Goal: Task Accomplishment & Management: Use online tool/utility

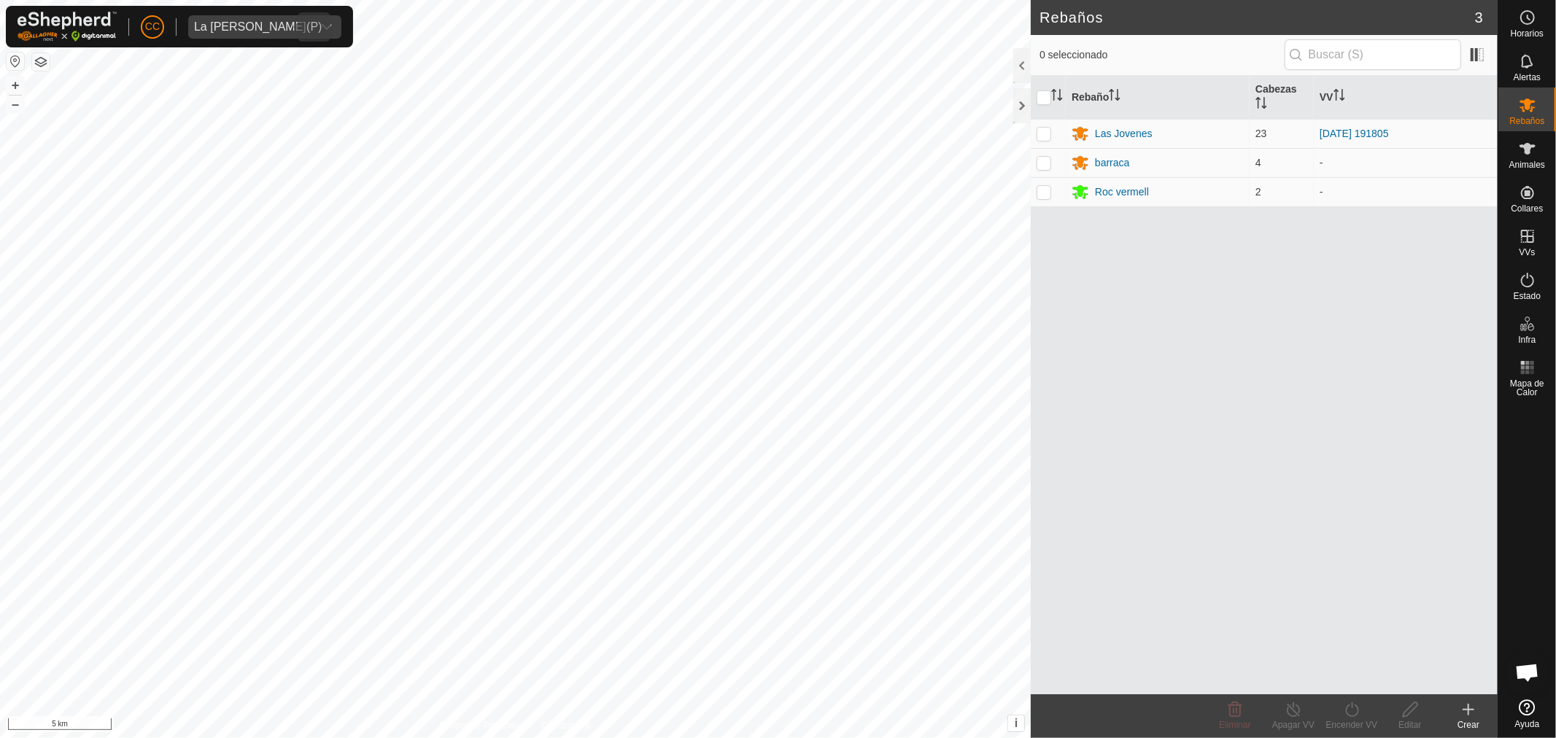
click at [312, 26] on div "dropdown trigger" at bounding box center [326, 26] width 29 height 23
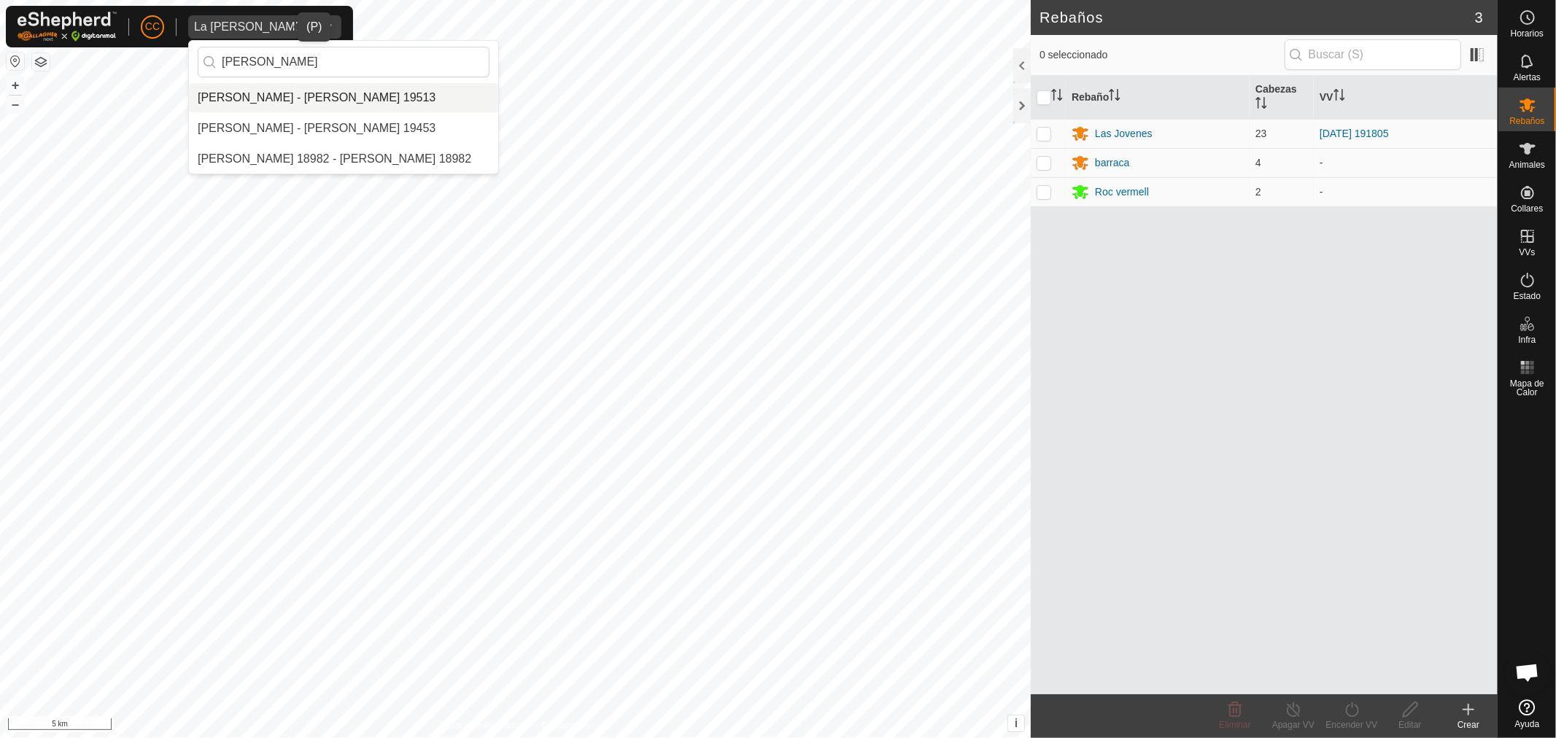
type input "fernando"
click at [390, 98] on li "[PERSON_NAME] - [PERSON_NAME] 19513" at bounding box center [343, 97] width 309 height 29
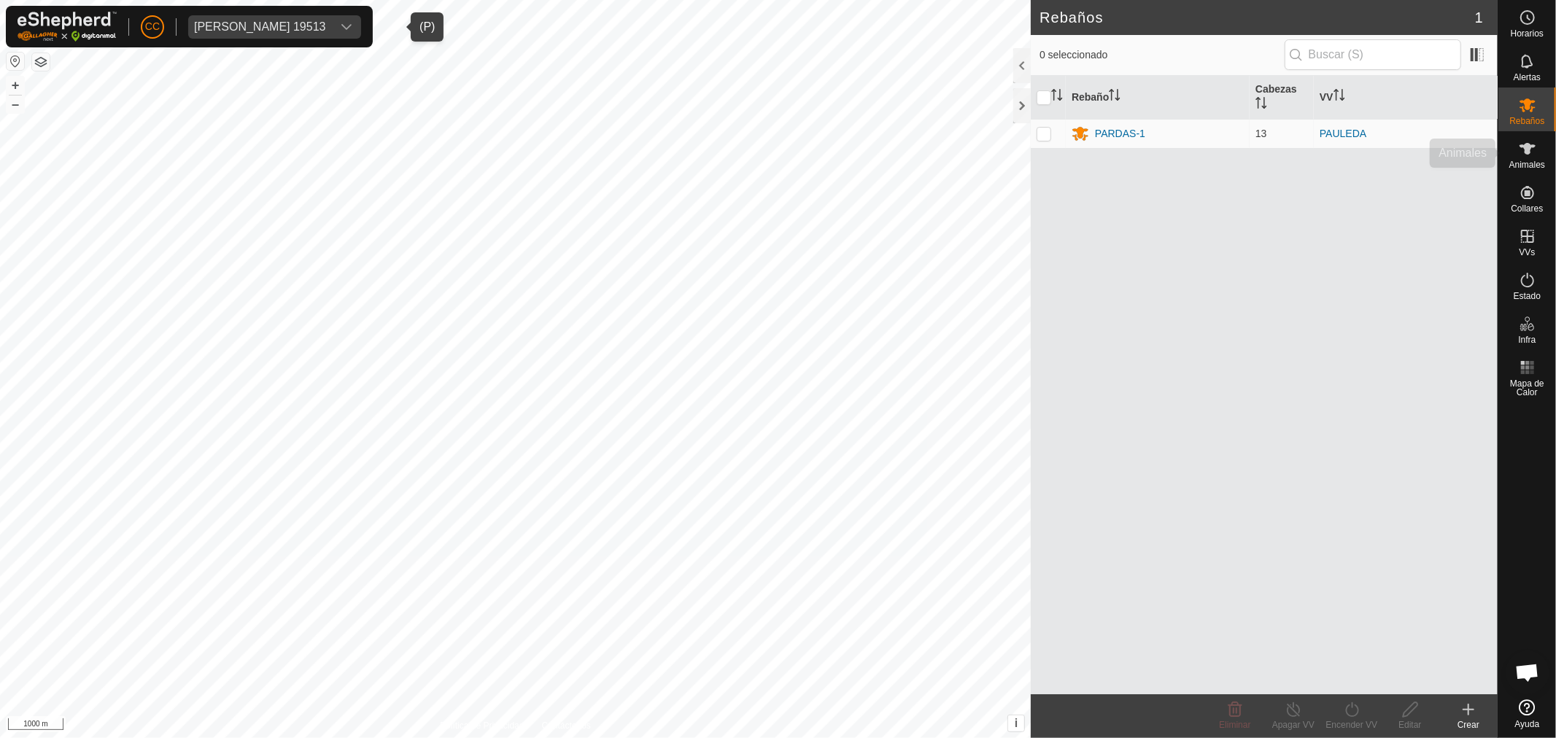
click at [1536, 148] on icon at bounding box center [1528, 149] width 18 height 18
click at [288, 24] on div "[PERSON_NAME] 19513" at bounding box center [260, 27] width 132 height 12
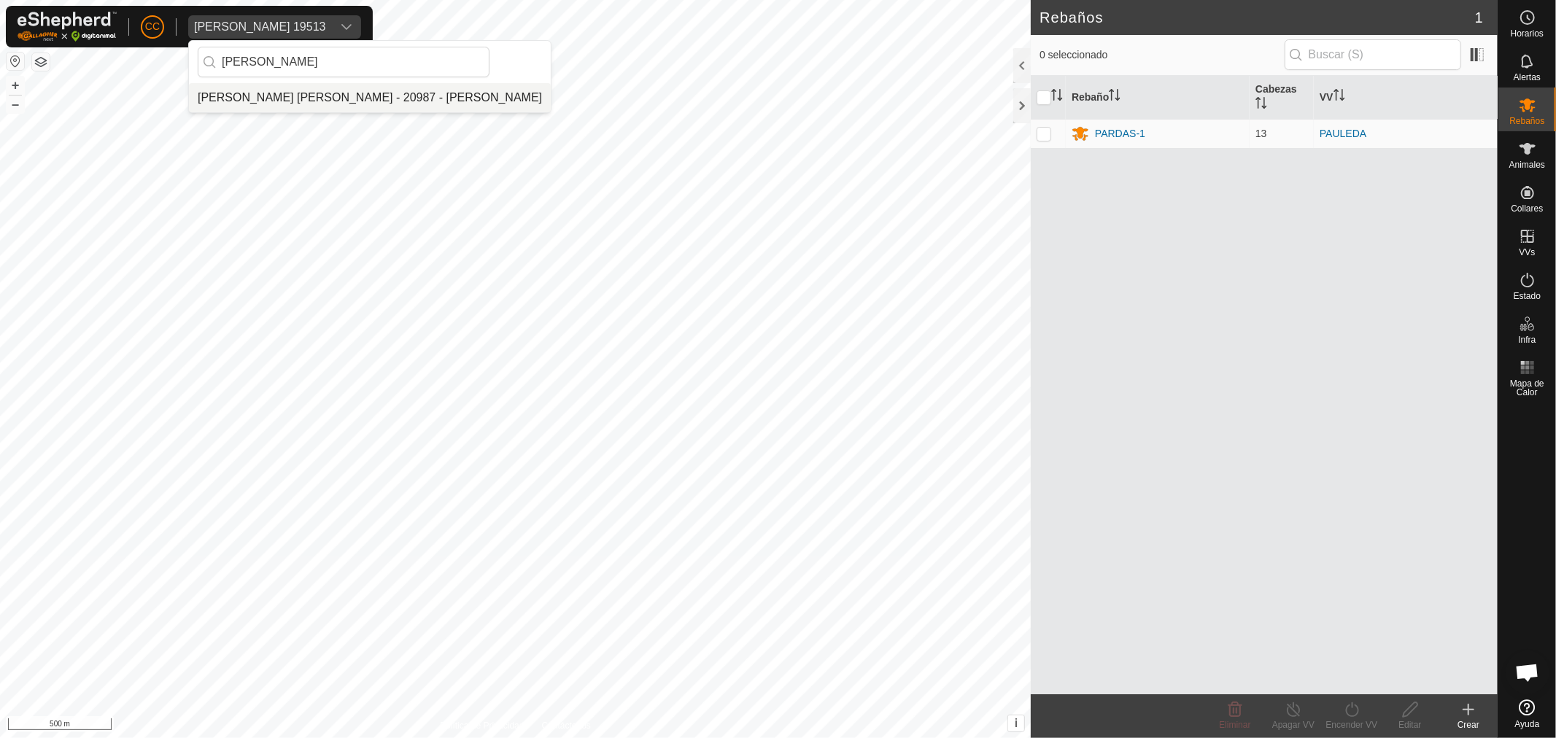
type input "[PERSON_NAME]"
click at [285, 97] on li "[PERSON_NAME] [PERSON_NAME] - 20987 - [PERSON_NAME]" at bounding box center [370, 97] width 362 height 29
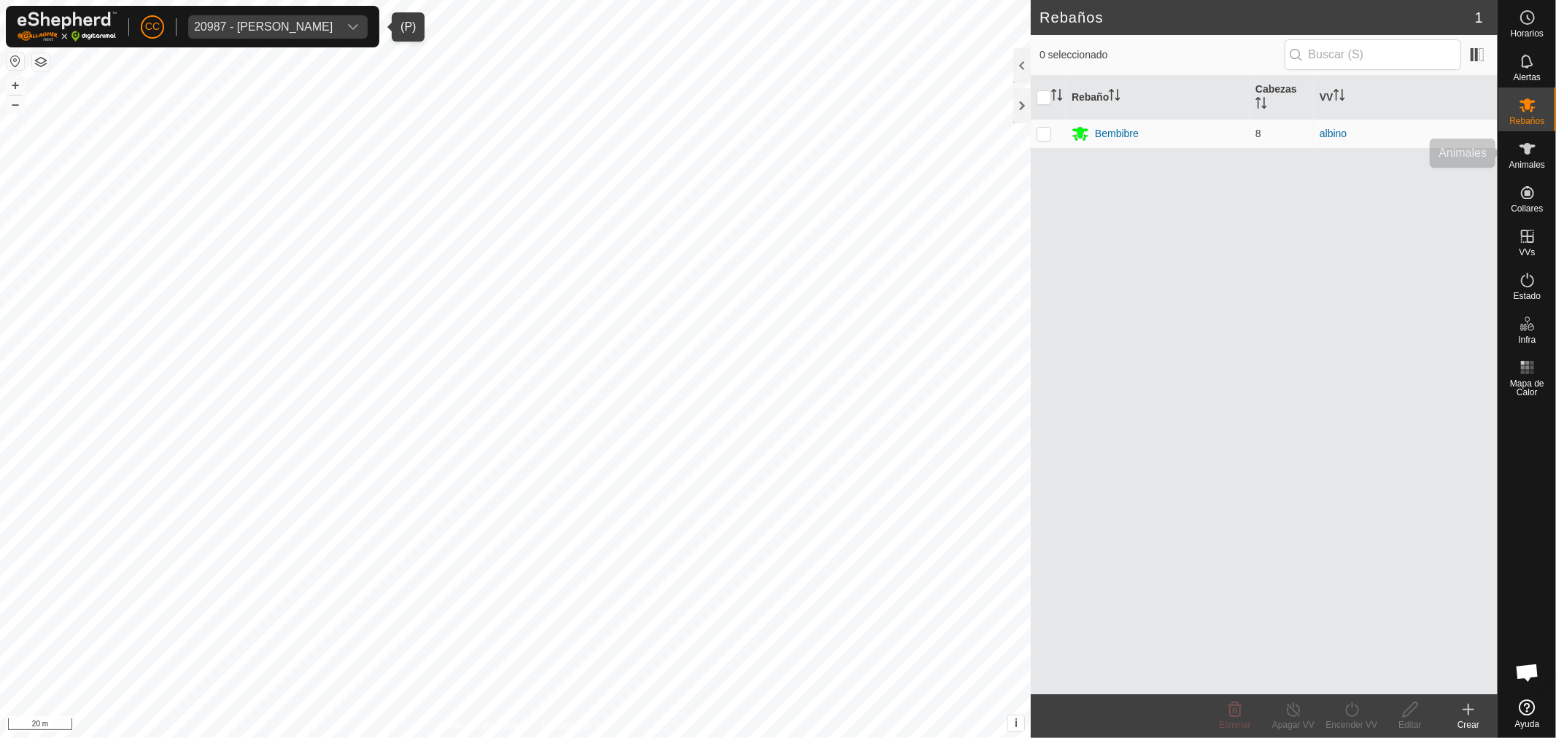
click at [1529, 140] on icon at bounding box center [1528, 149] width 18 height 18
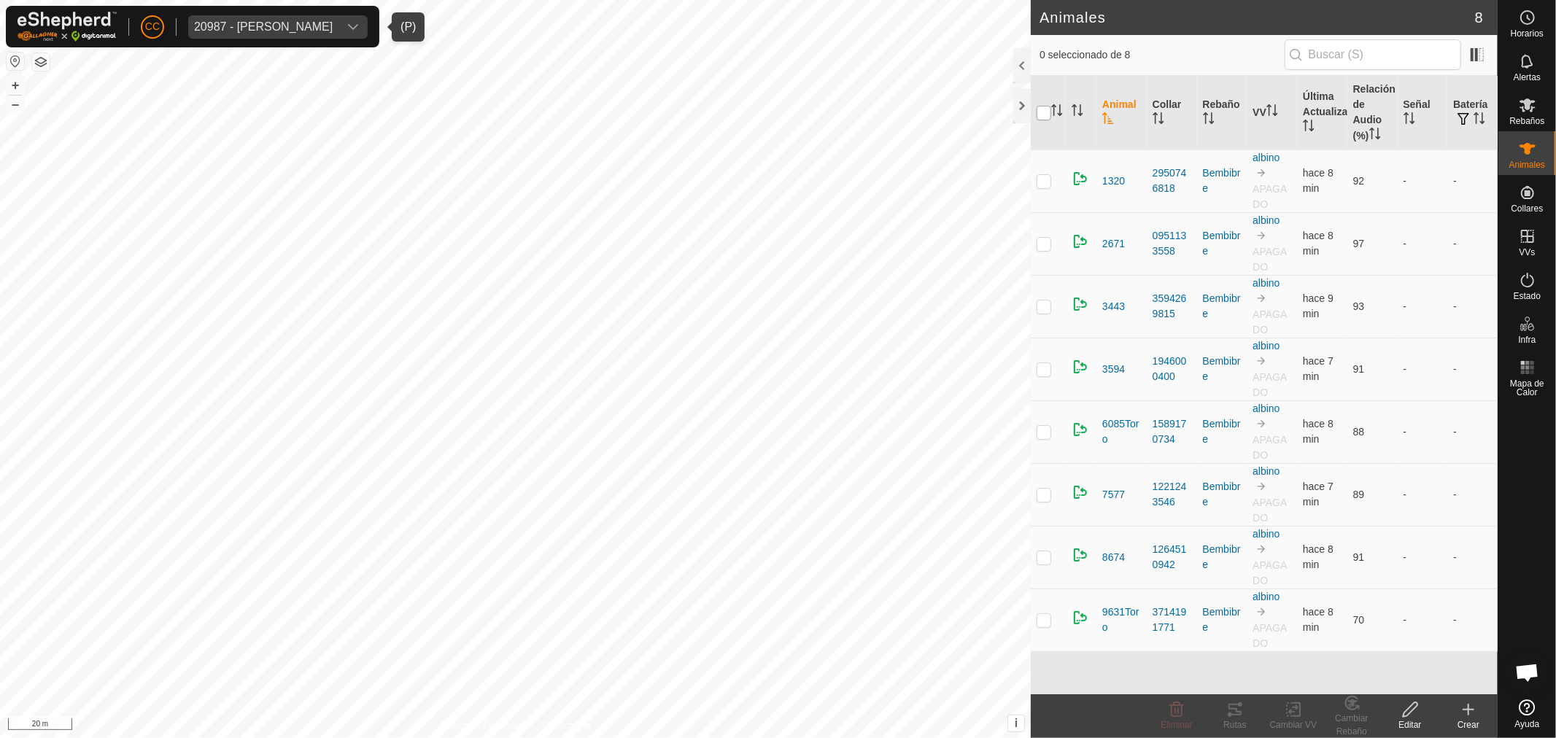
click at [1040, 108] on input "checkbox" at bounding box center [1044, 113] width 15 height 15
checkbox input "true"
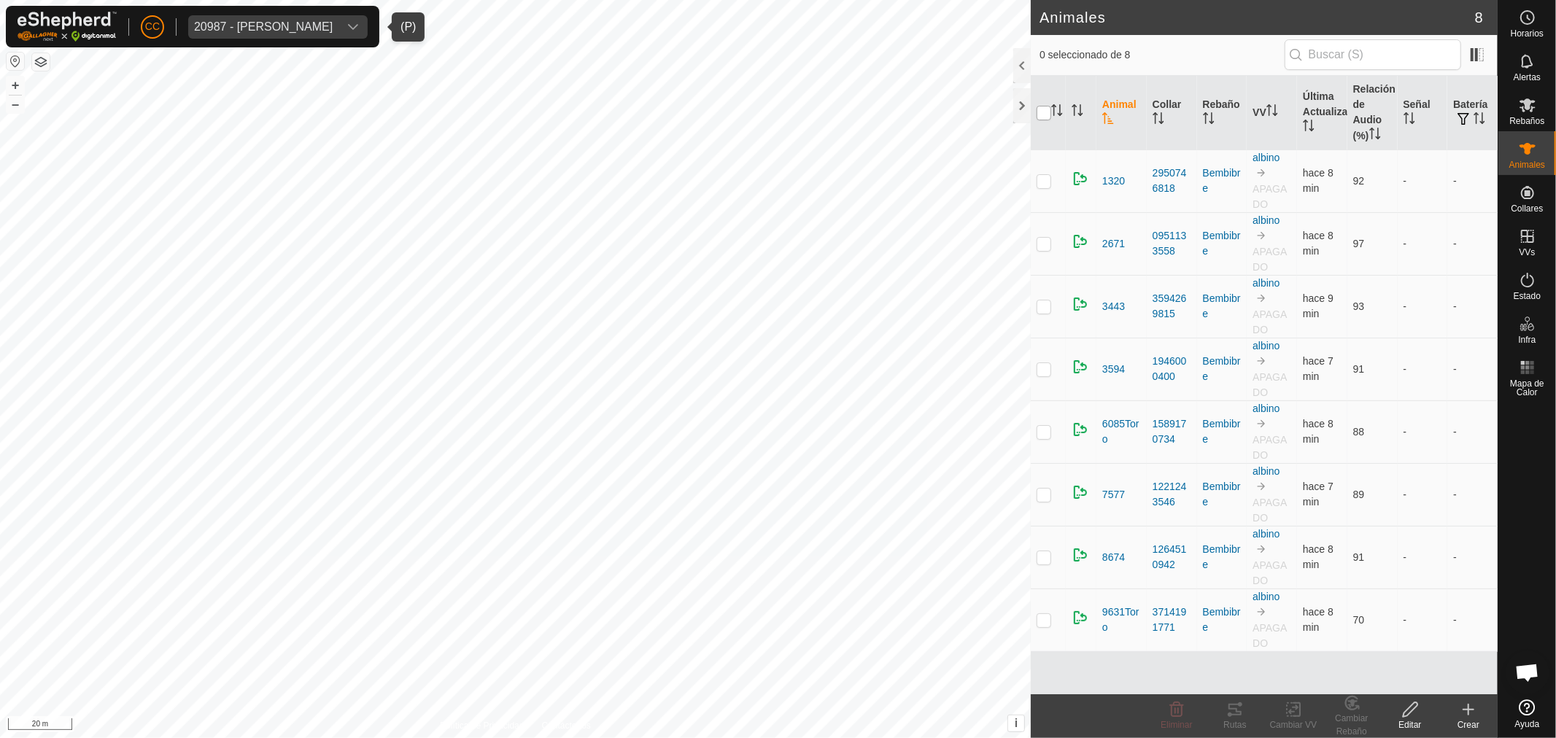
checkbox input "true"
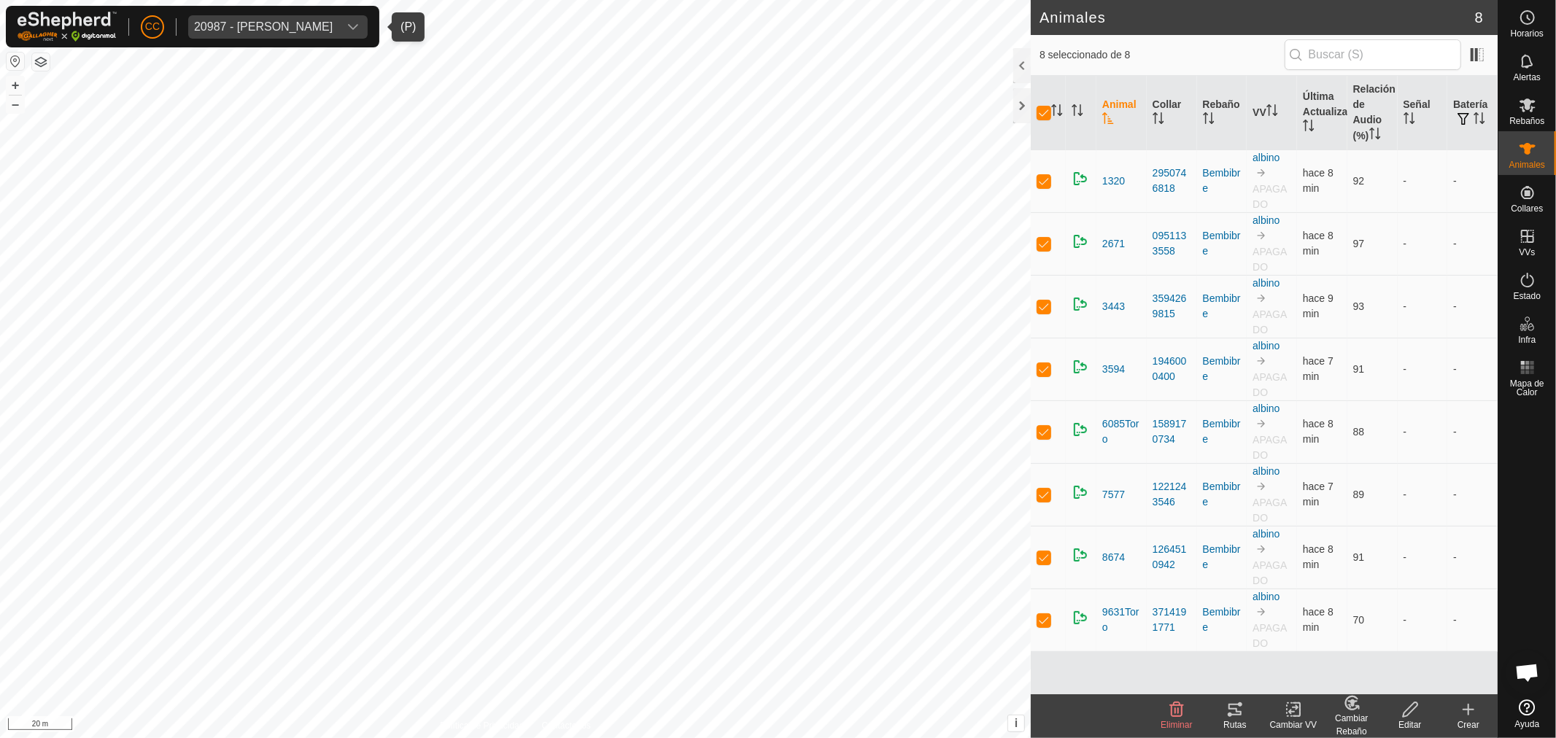
click at [1239, 713] on icon at bounding box center [1236, 710] width 18 height 18
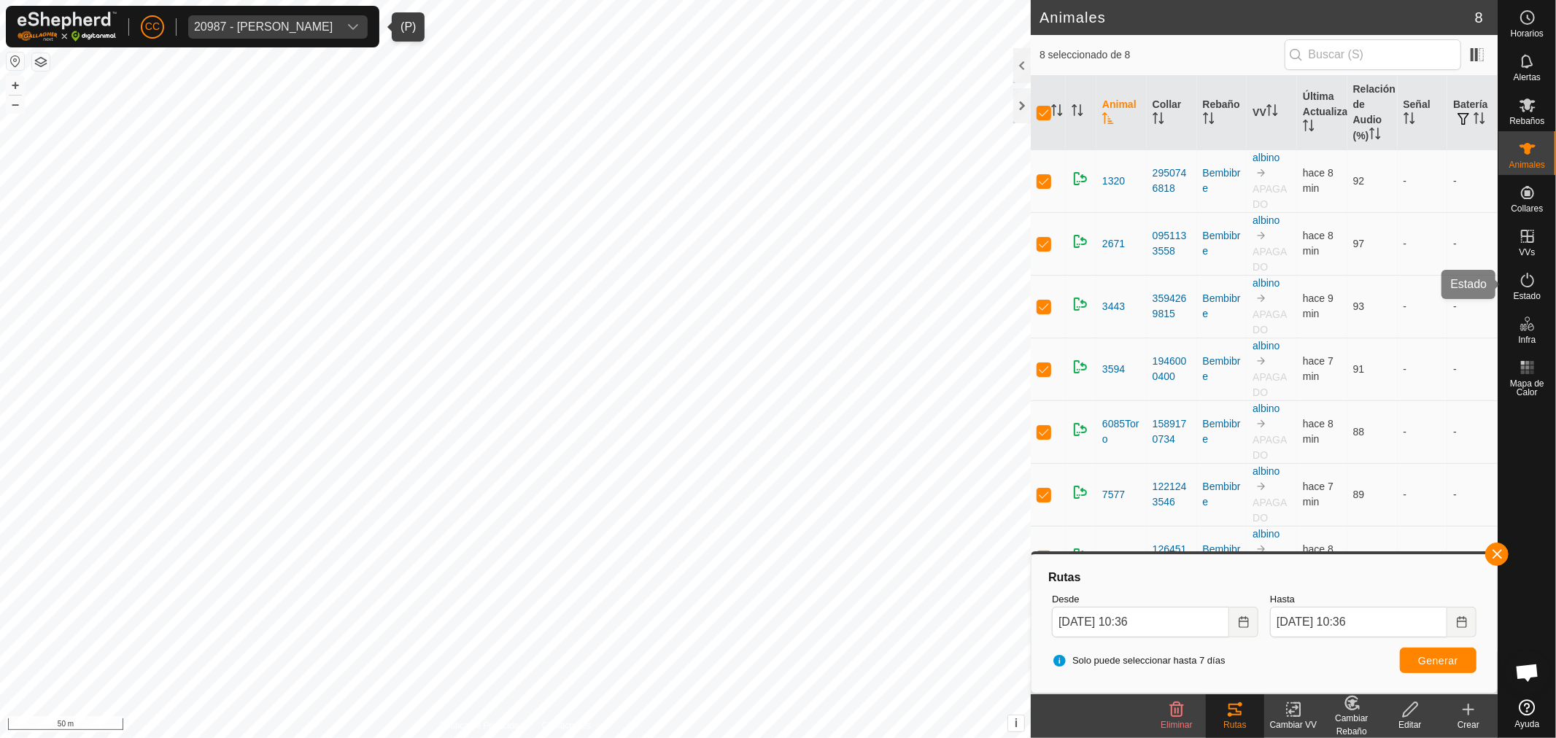
click at [1533, 278] on icon at bounding box center [1528, 280] width 18 height 18
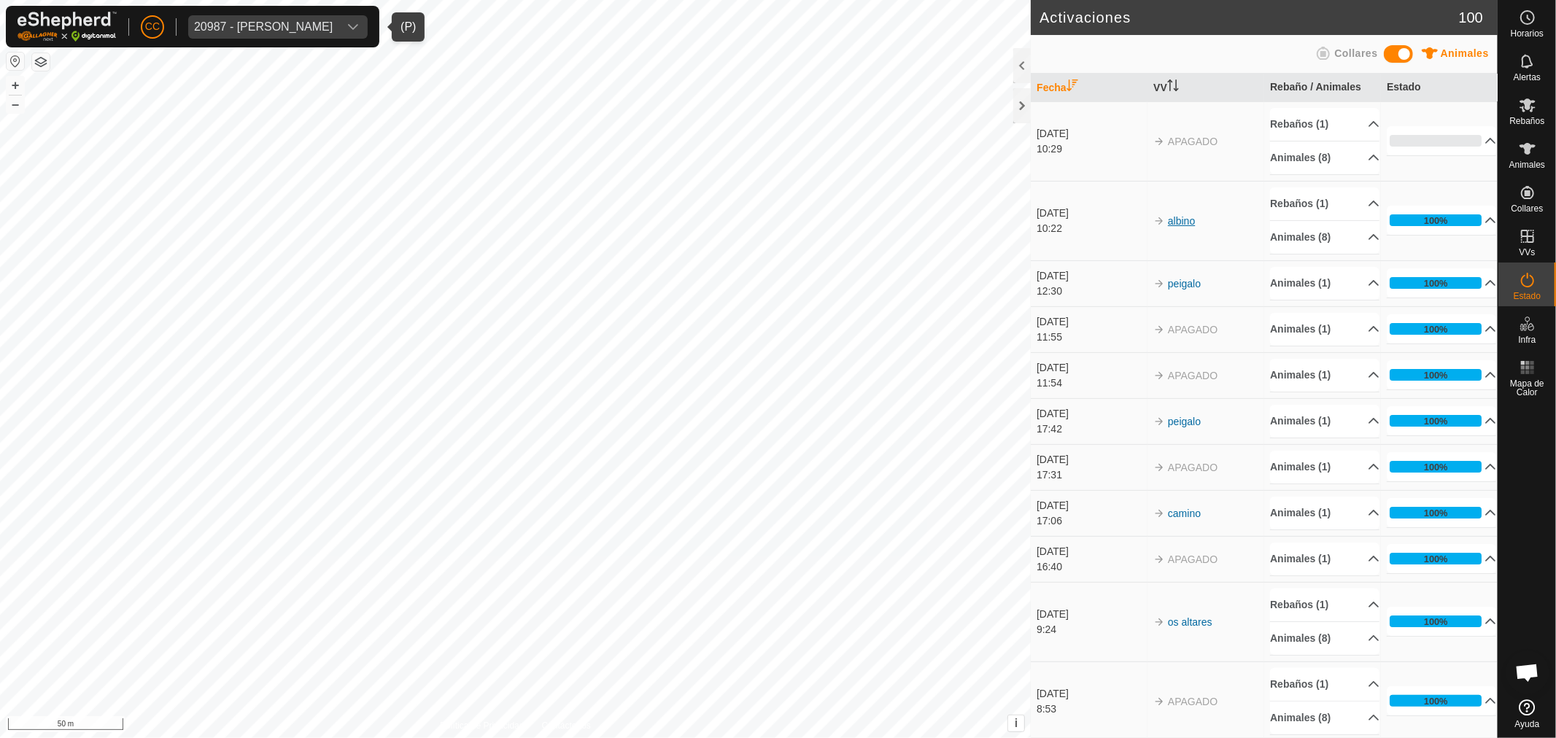
click at [1186, 220] on link "albino" at bounding box center [1181, 221] width 27 height 12
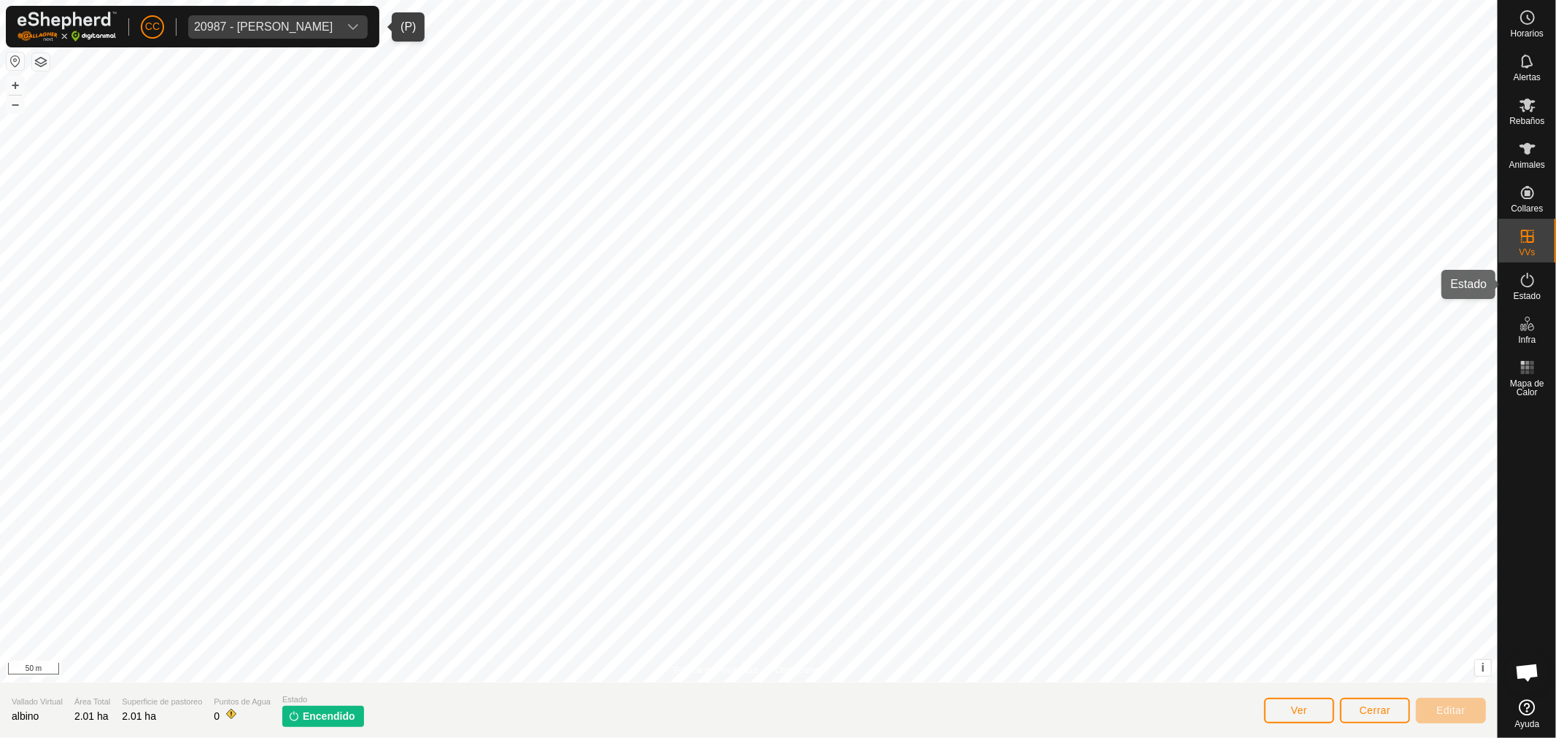
click at [1530, 278] on icon at bounding box center [1528, 280] width 18 height 18
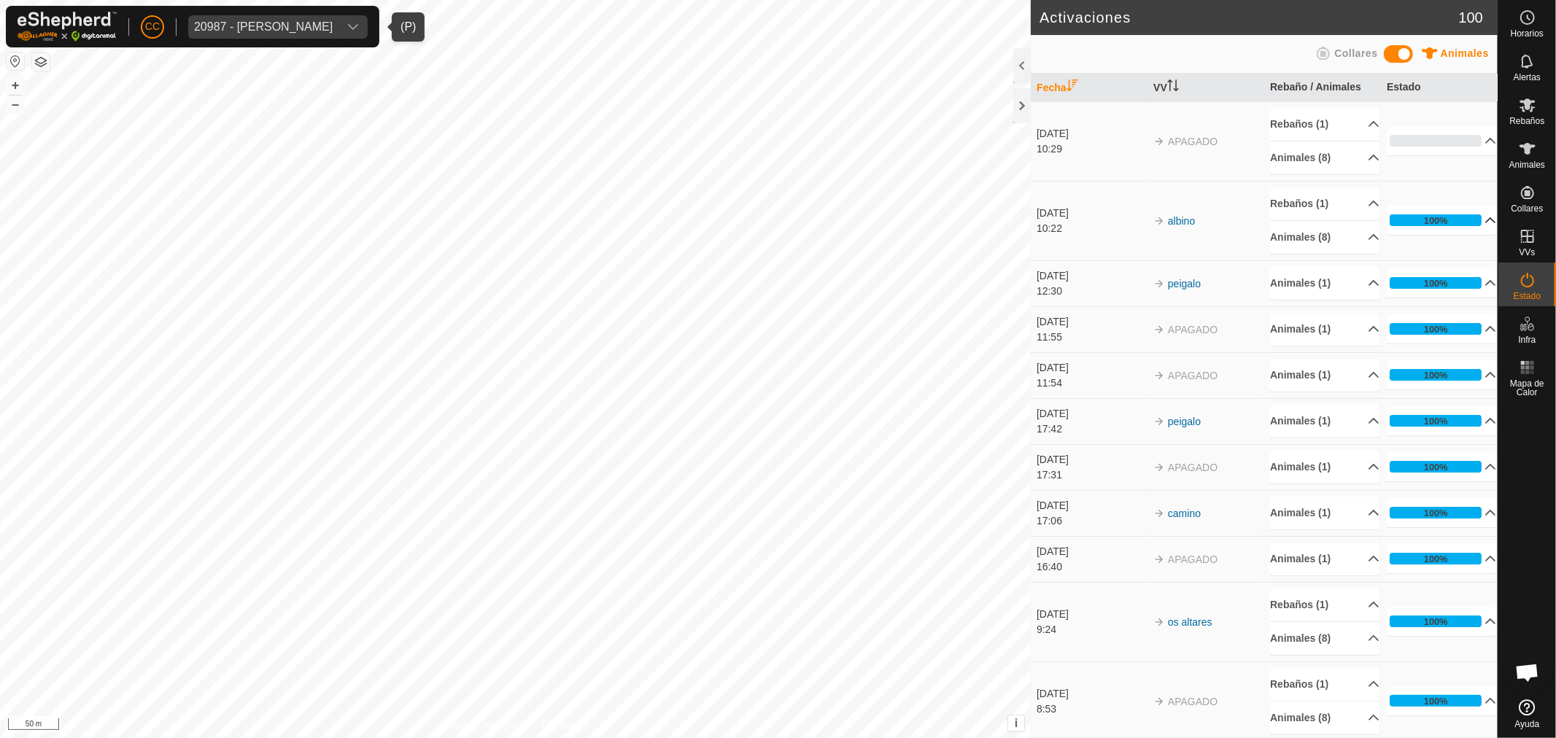
click at [1453, 224] on div "100%" at bounding box center [1436, 221] width 92 height 12
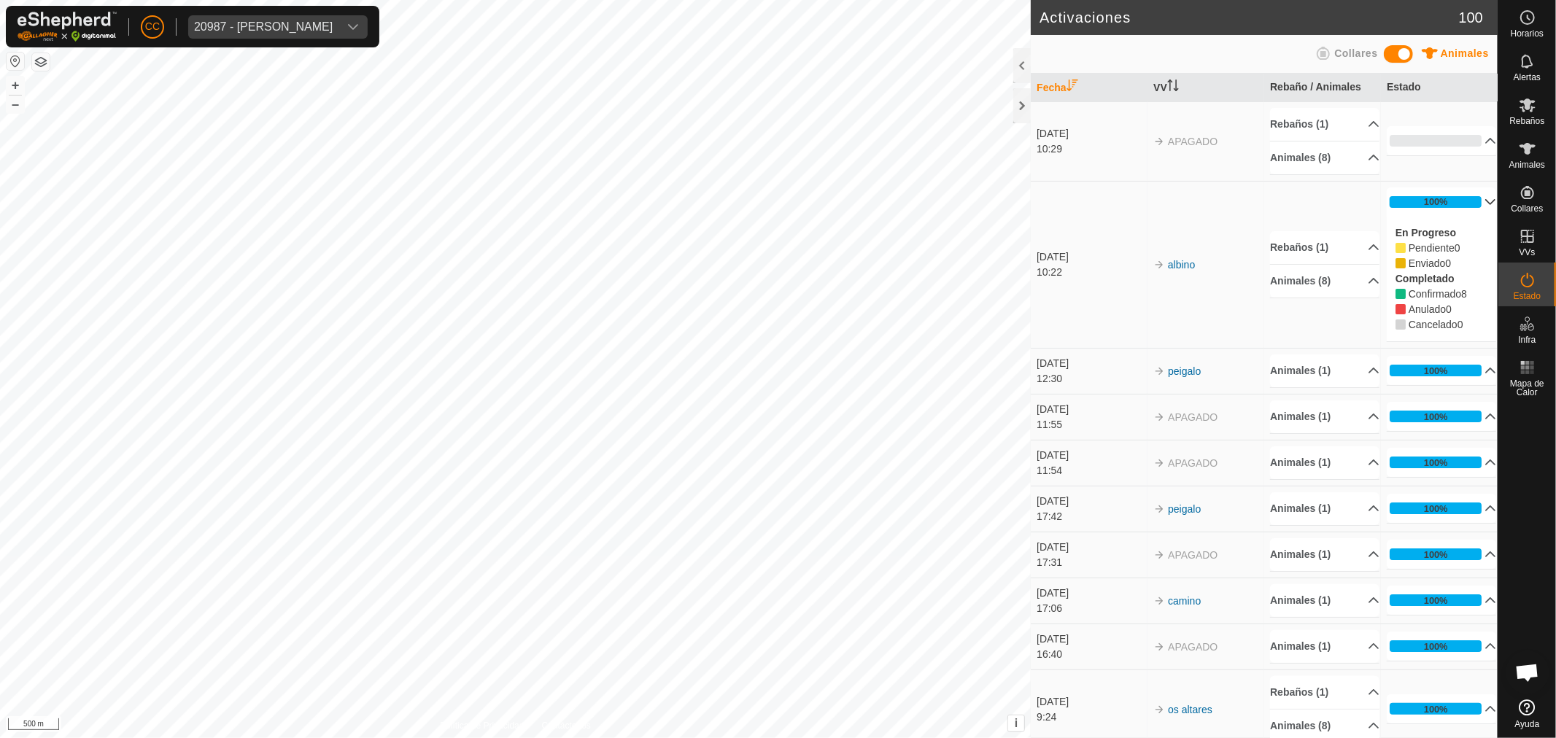
click at [256, 31] on div "20987 - [PERSON_NAME]" at bounding box center [263, 27] width 139 height 12
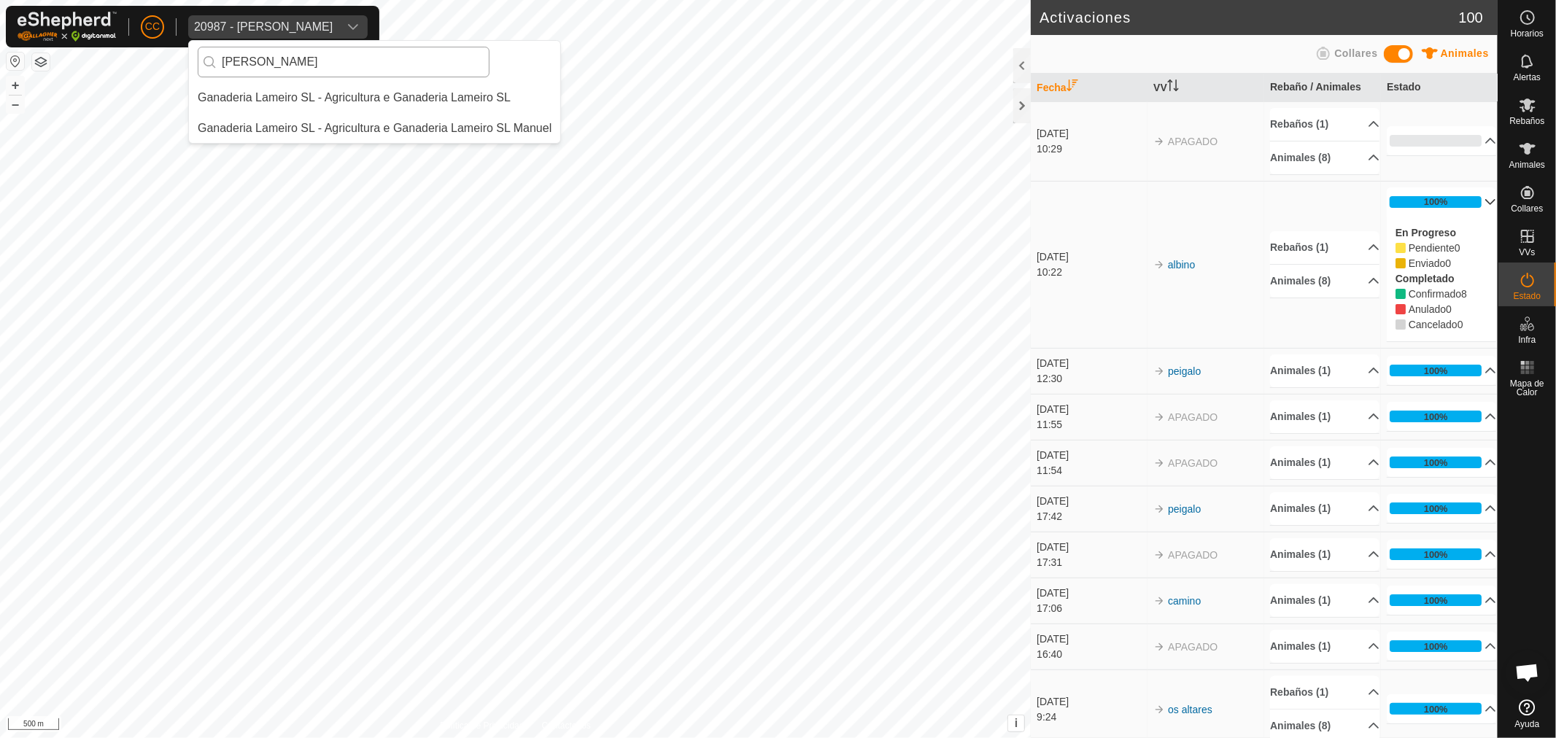
type input "[PERSON_NAME]"
click at [374, 89] on li "Ganaderia Lameiro SL - Agricultura e Ganaderia Lameiro SL" at bounding box center [374, 97] width 371 height 29
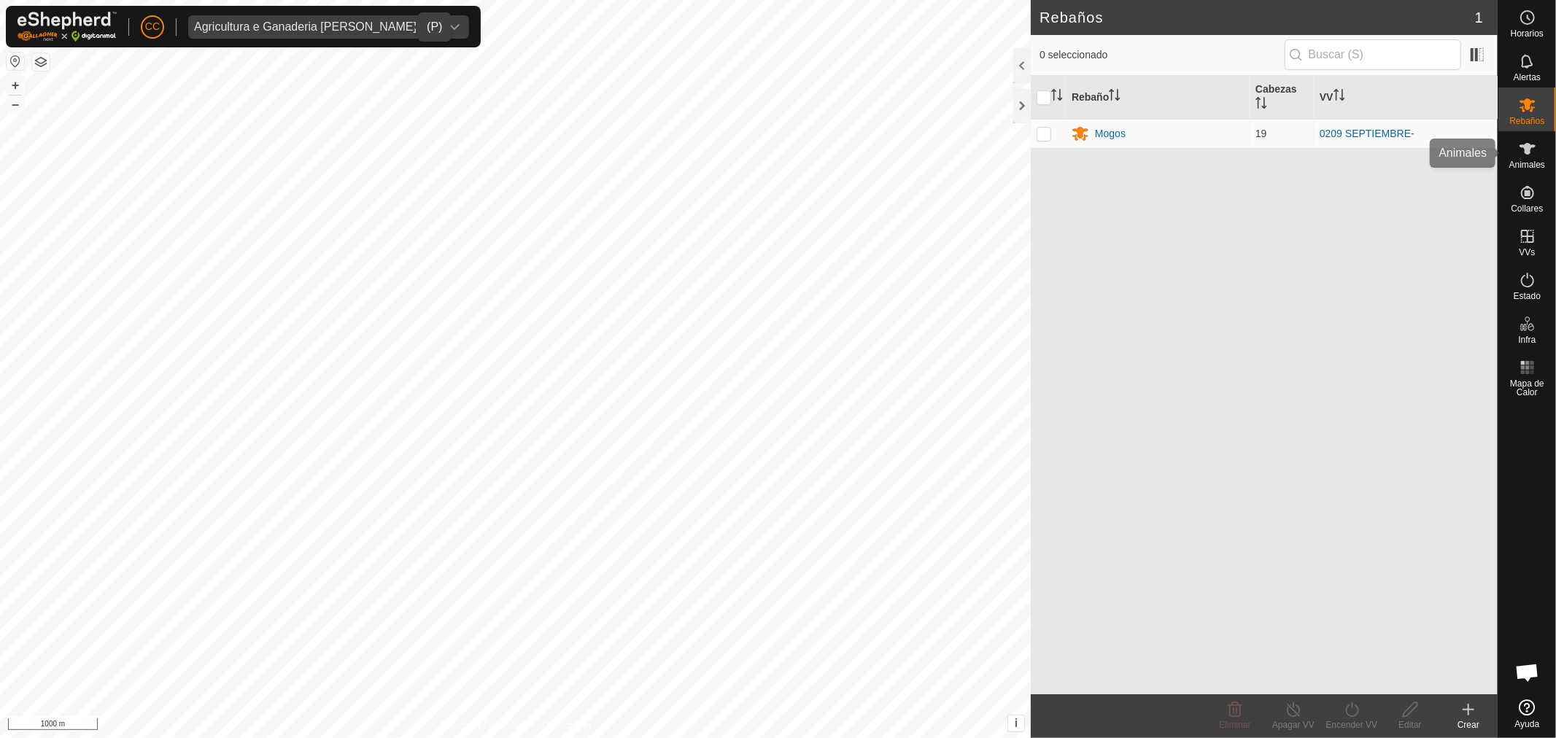
click at [1507, 149] on div "Animales" at bounding box center [1528, 153] width 58 height 44
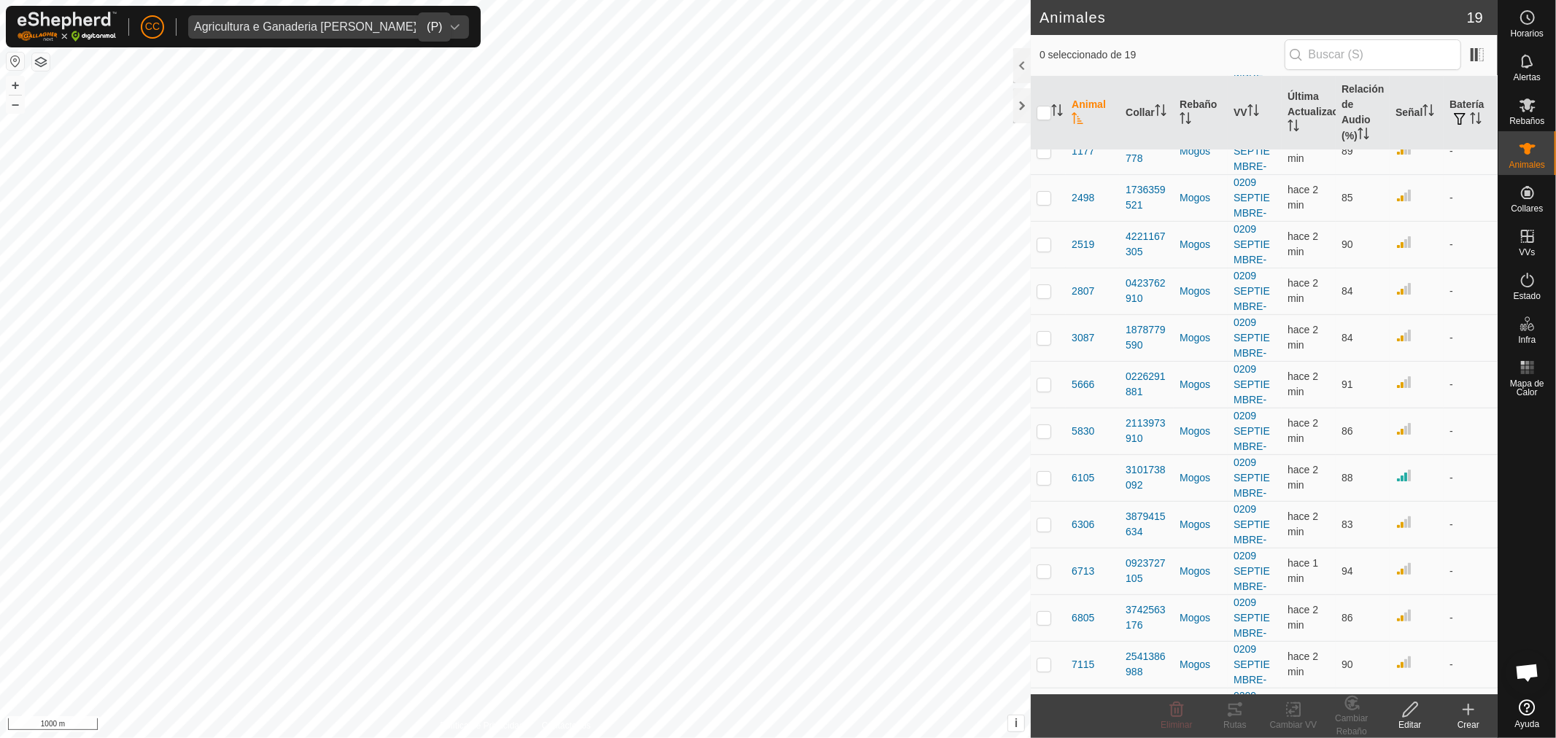
scroll to position [81, 0]
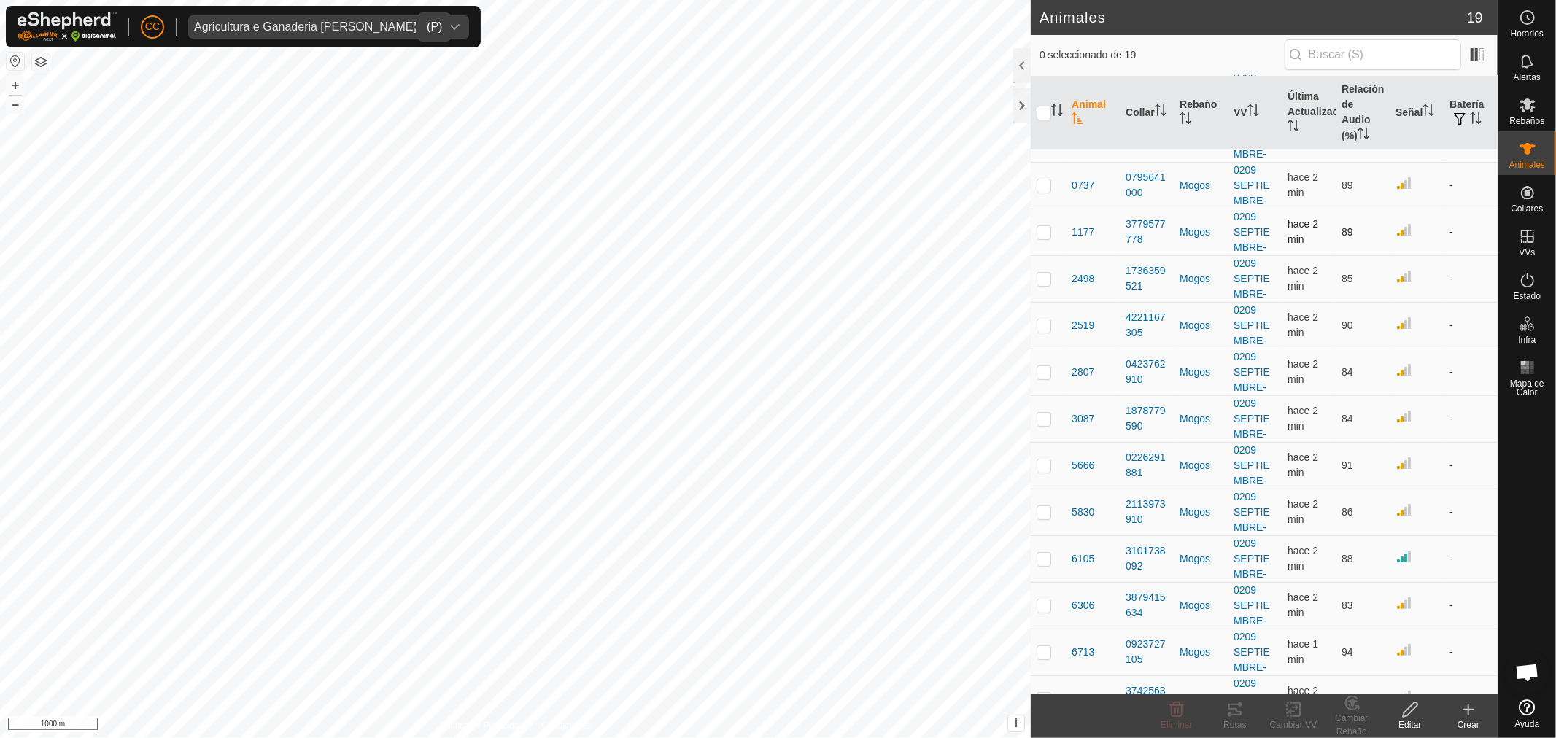
click at [1039, 236] on p-checkbox at bounding box center [1044, 232] width 15 height 12
checkbox input "true"
click at [1237, 717] on icon at bounding box center [1236, 710] width 18 height 18
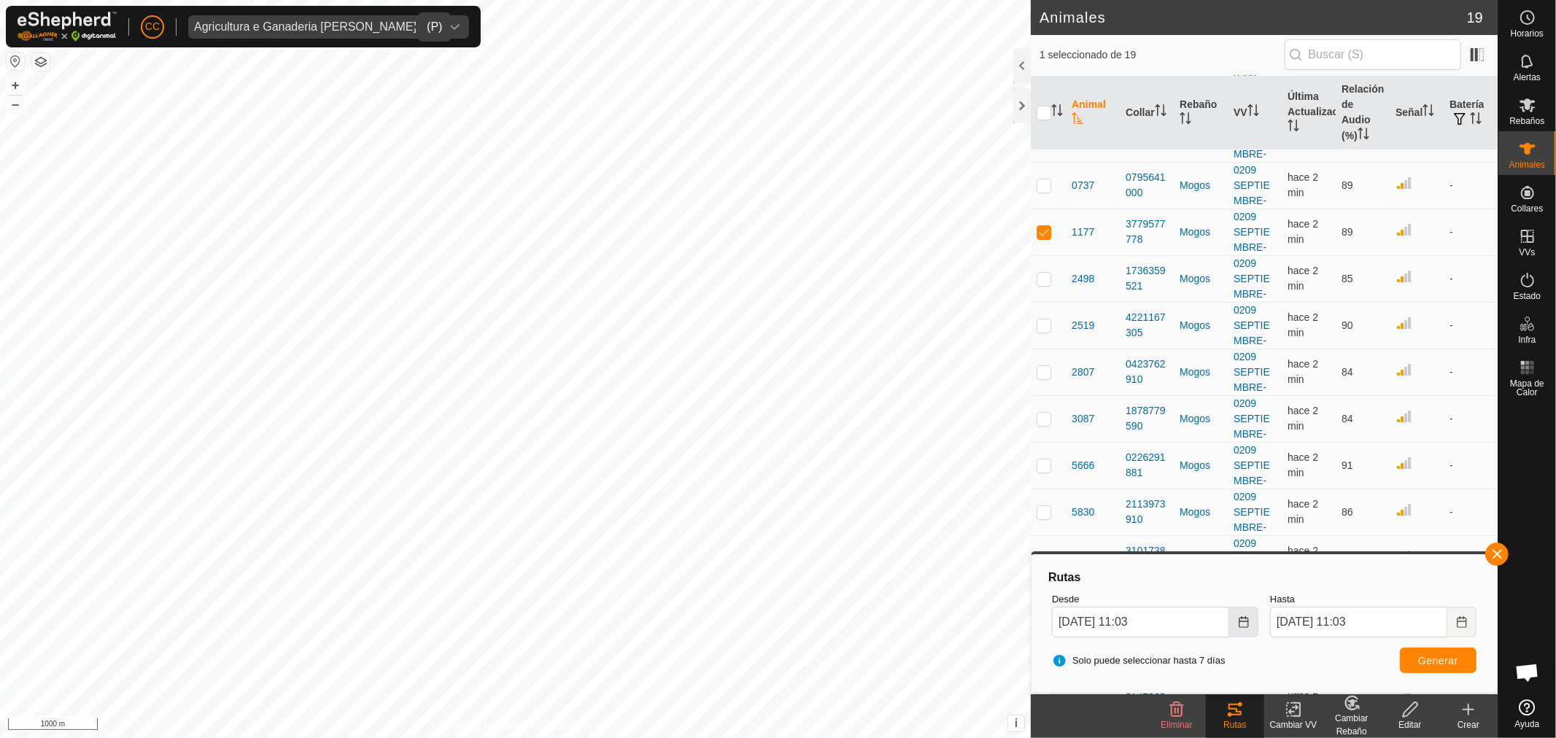
click at [1233, 613] on button "Choose Date" at bounding box center [1243, 622] width 29 height 31
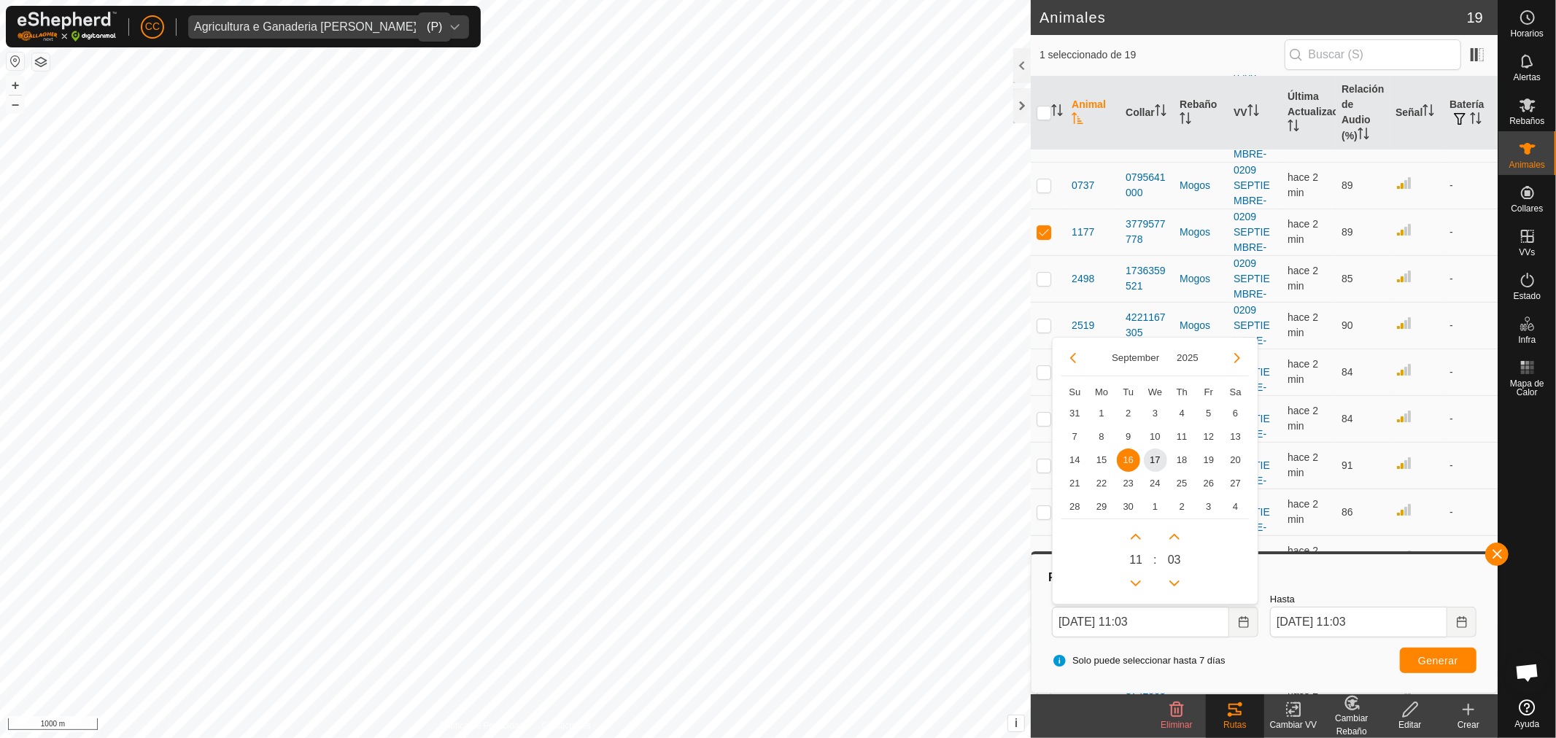
click at [1068, 347] on p-button "Choose Date" at bounding box center [1073, 358] width 23 height 23
click at [1067, 347] on button "Previous Month" at bounding box center [1073, 358] width 23 height 23
click at [1156, 484] on span "25" at bounding box center [1155, 483] width 23 height 23
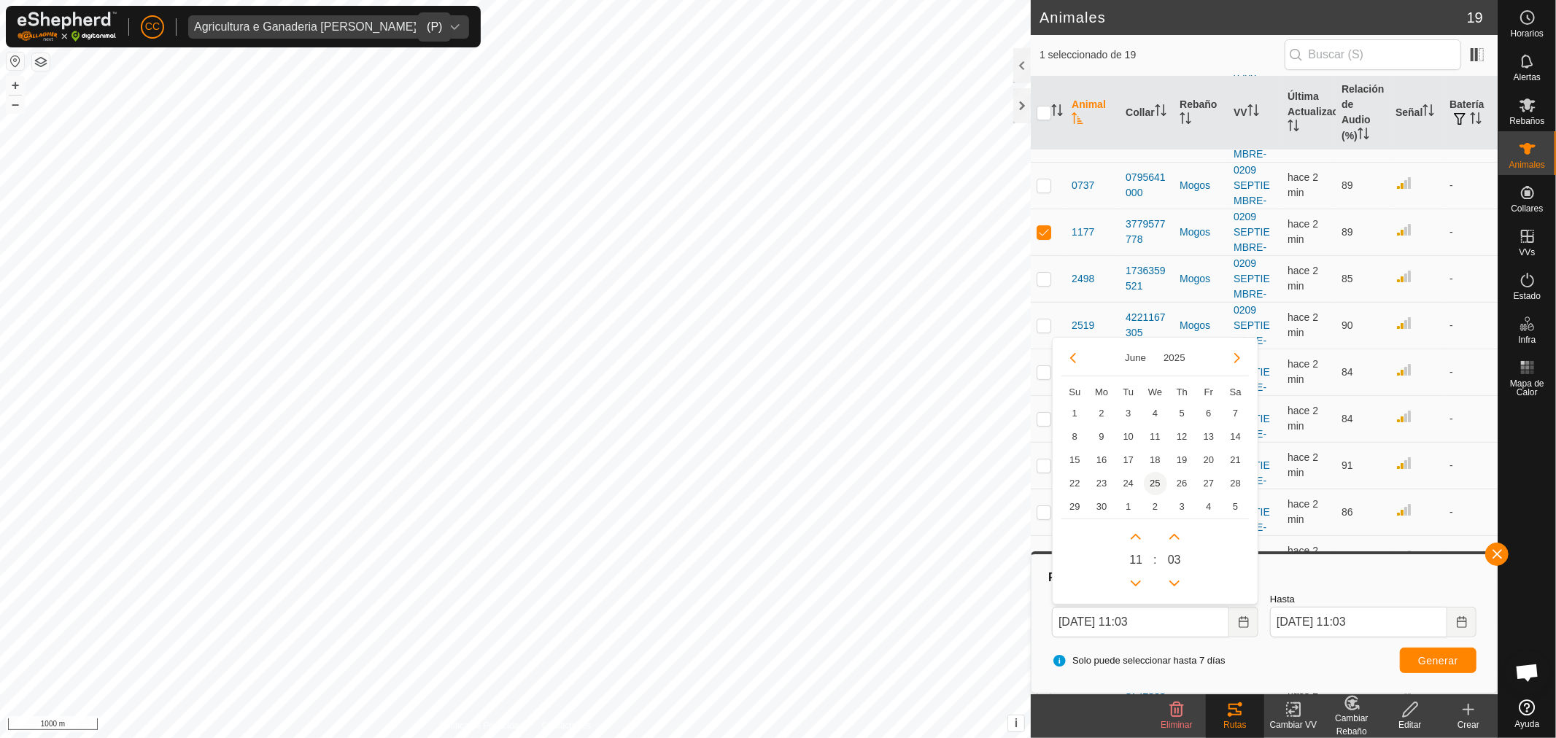
type input "[DATE] 11:03"
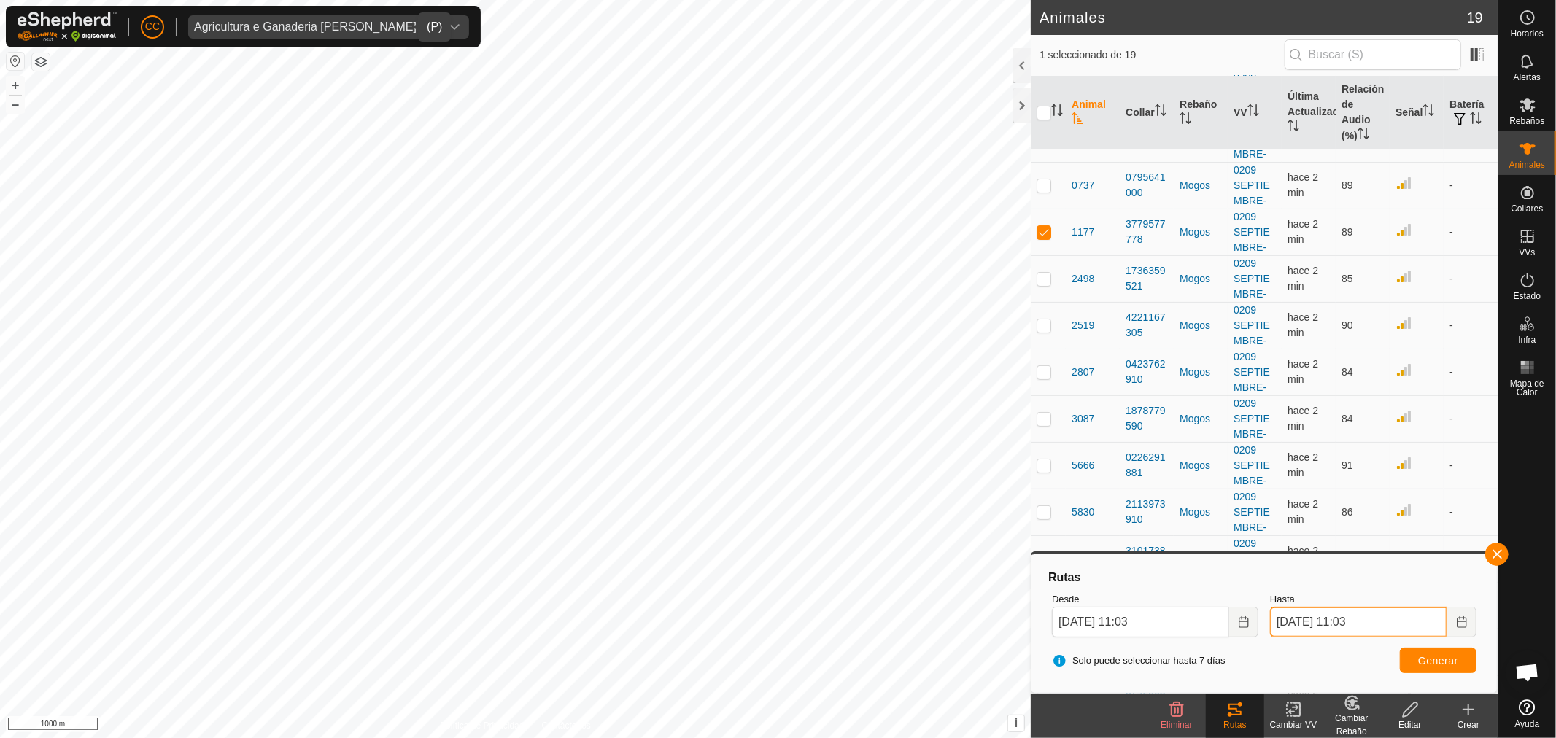
click at [1378, 630] on input "[DATE] 11:03" at bounding box center [1358, 622] width 177 height 31
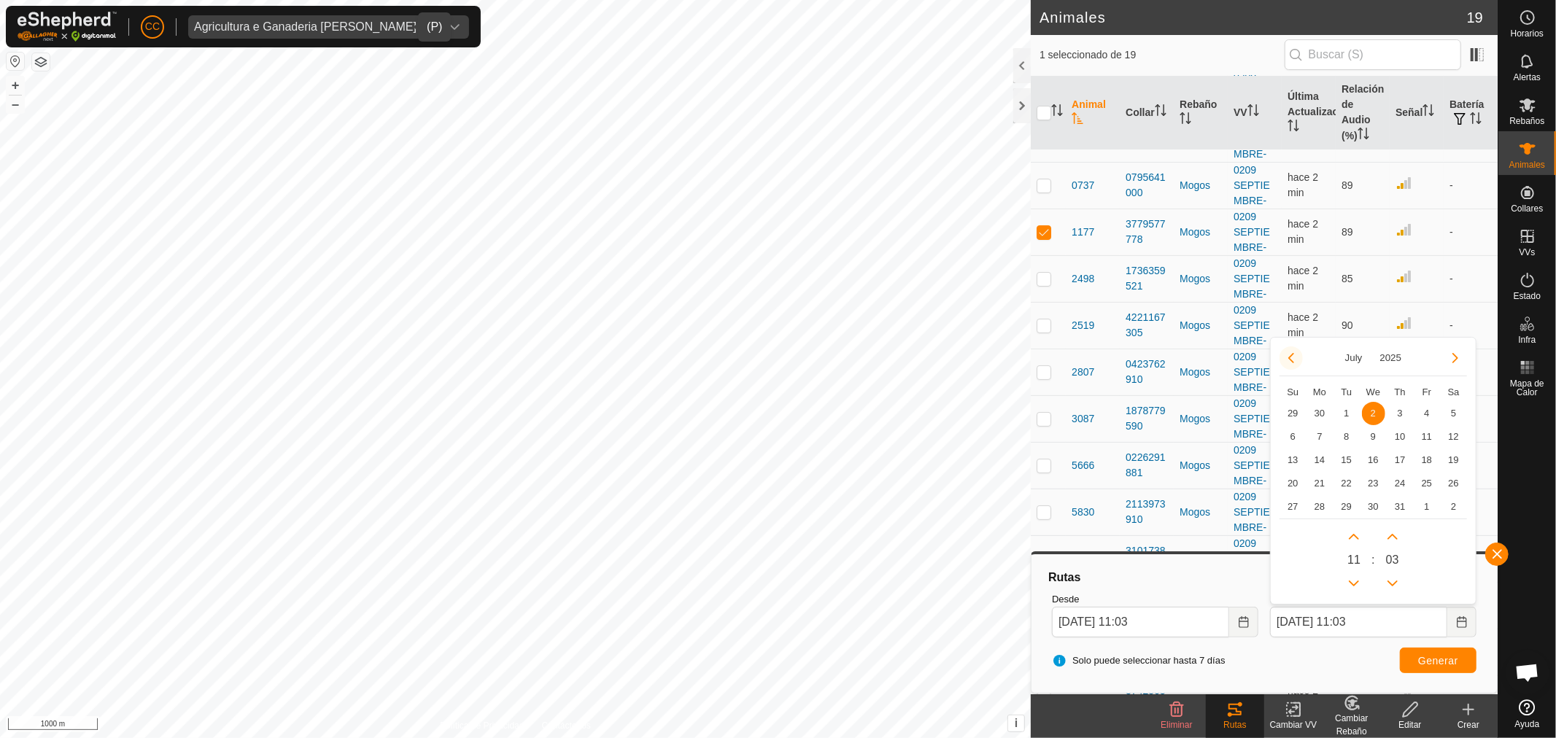
click at [1289, 362] on button "Previous Month" at bounding box center [1291, 358] width 23 height 23
click at [1404, 478] on span "26" at bounding box center [1399, 483] width 23 height 23
type input "[DATE] 11:03"
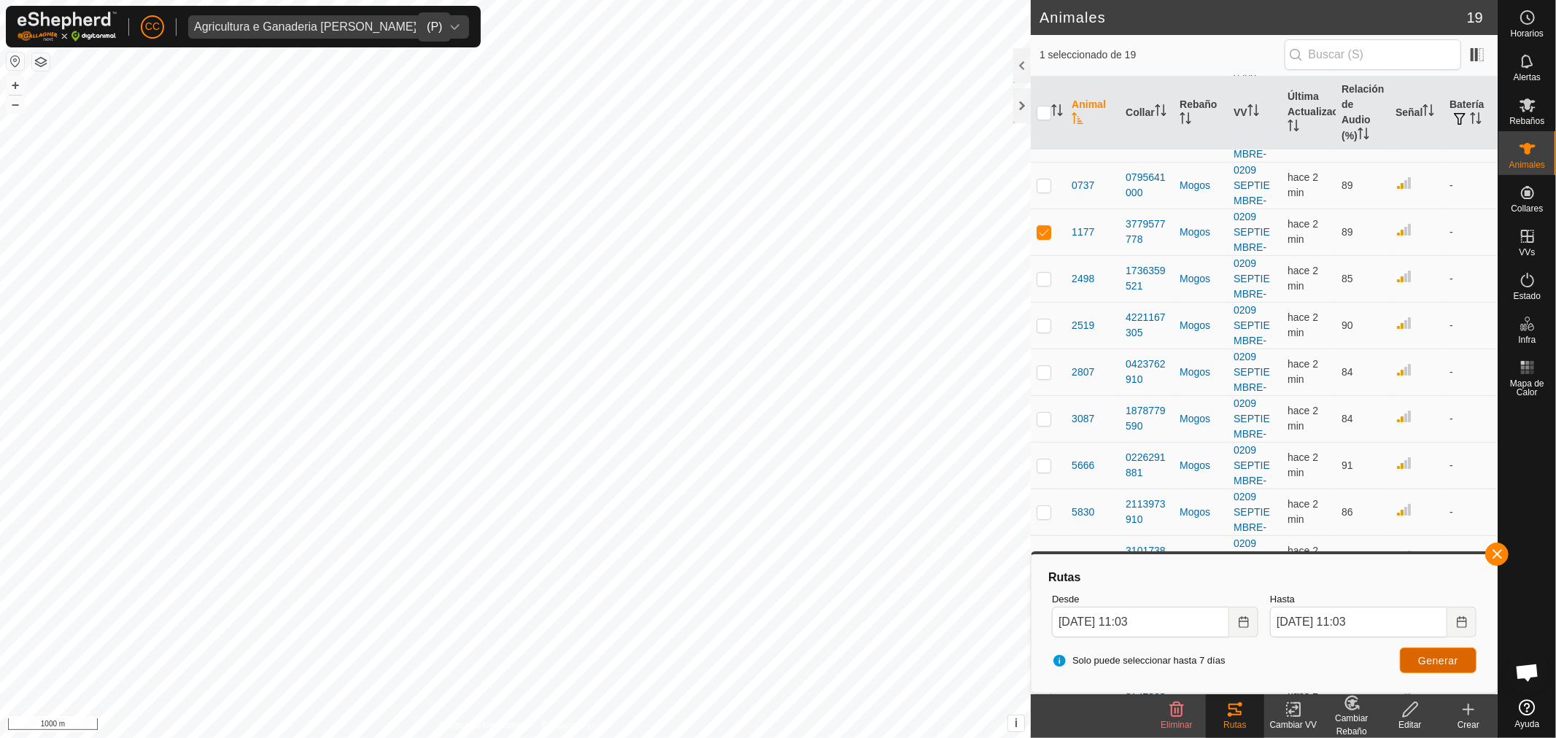
click at [1446, 659] on span "Generar" at bounding box center [1438, 661] width 40 height 12
